Goal: Transaction & Acquisition: Purchase product/service

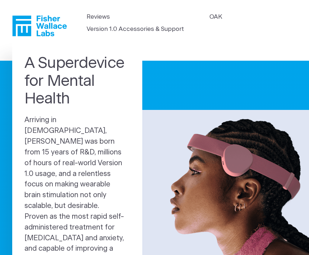
click at [137, 31] on link "Version 1.0 Accessories & Support" at bounding box center [135, 28] width 97 height 9
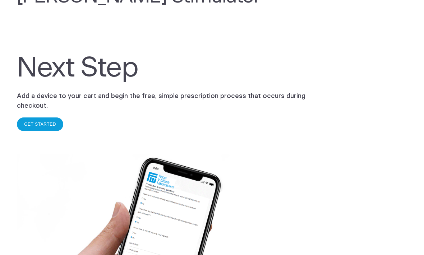
scroll to position [140, 0]
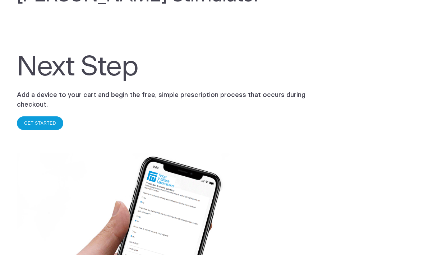
click at [37, 124] on link "GET STARTED" at bounding box center [40, 123] width 32 height 5
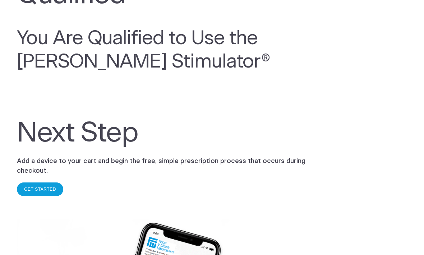
scroll to position [67, 0]
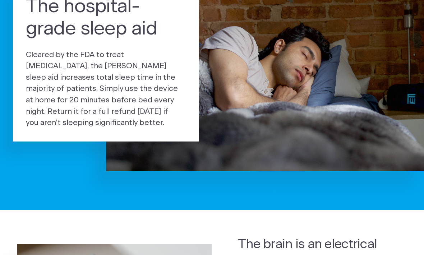
scroll to position [82, 0]
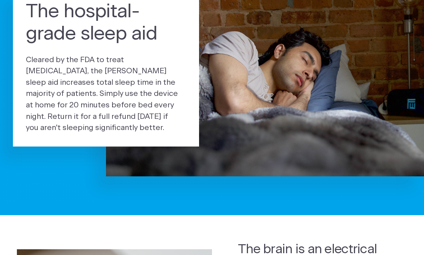
click at [52, 108] on p "Cleared by the FDA to treat insomnia, the Fisher Wallace sleep aid increases to…" at bounding box center [106, 94] width 160 height 79
click at [364, 121] on img at bounding box center [265, 71] width 318 height 212
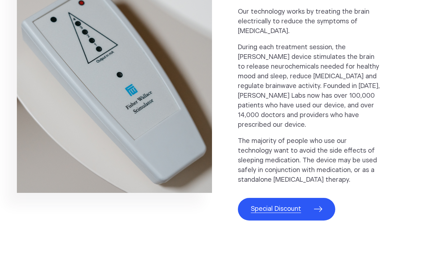
scroll to position [365, 0]
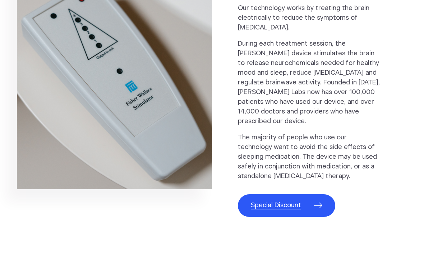
click at [296, 201] on span "Special Discount" at bounding box center [276, 206] width 50 height 10
